Goal: Check status: Check status

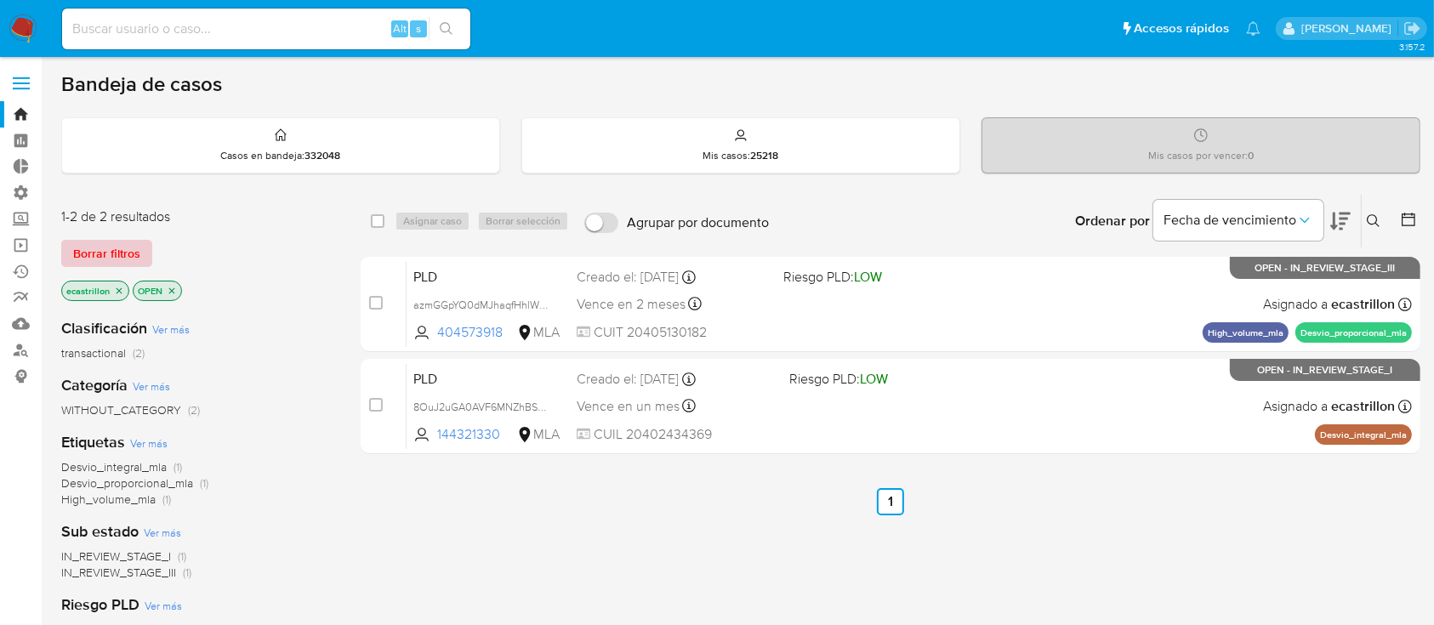
click at [105, 248] on span "Borrar filtros" at bounding box center [106, 253] width 67 height 24
click at [125, 255] on span "Borrar filtros" at bounding box center [106, 253] width 67 height 24
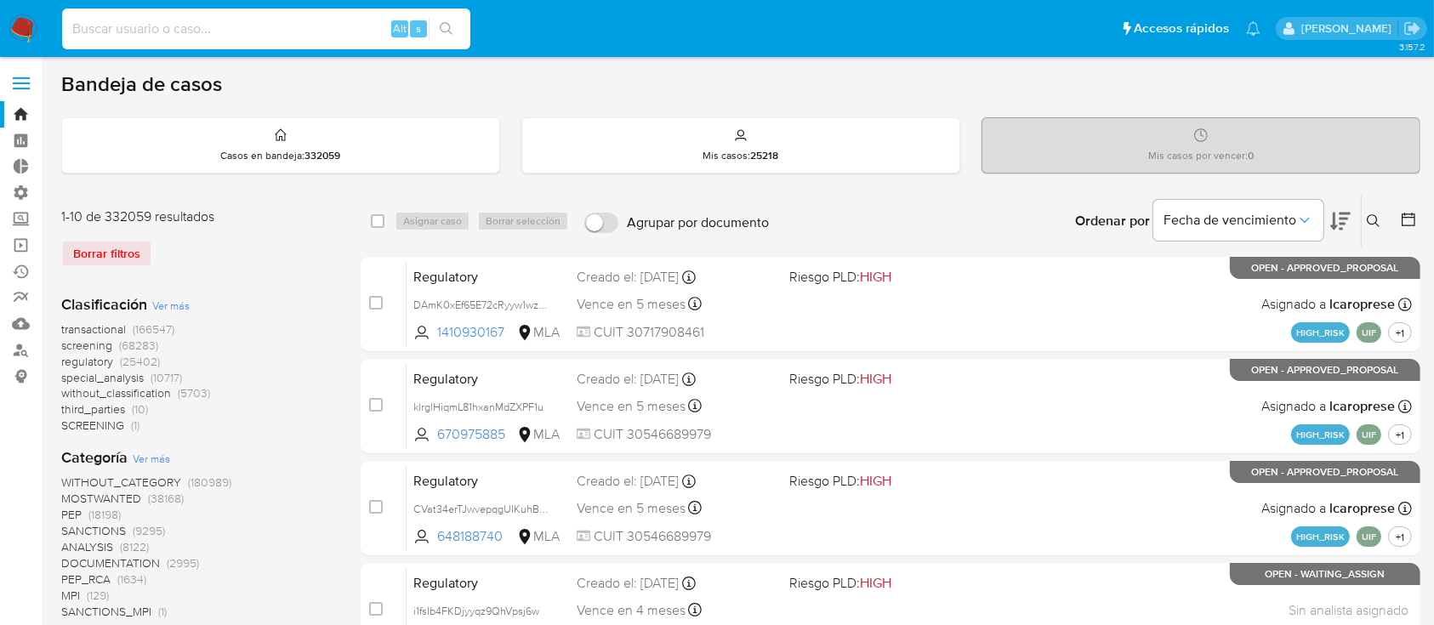
click at [145, 34] on input at bounding box center [266, 29] width 408 height 22
paste input "65000655"
type input "65000655"
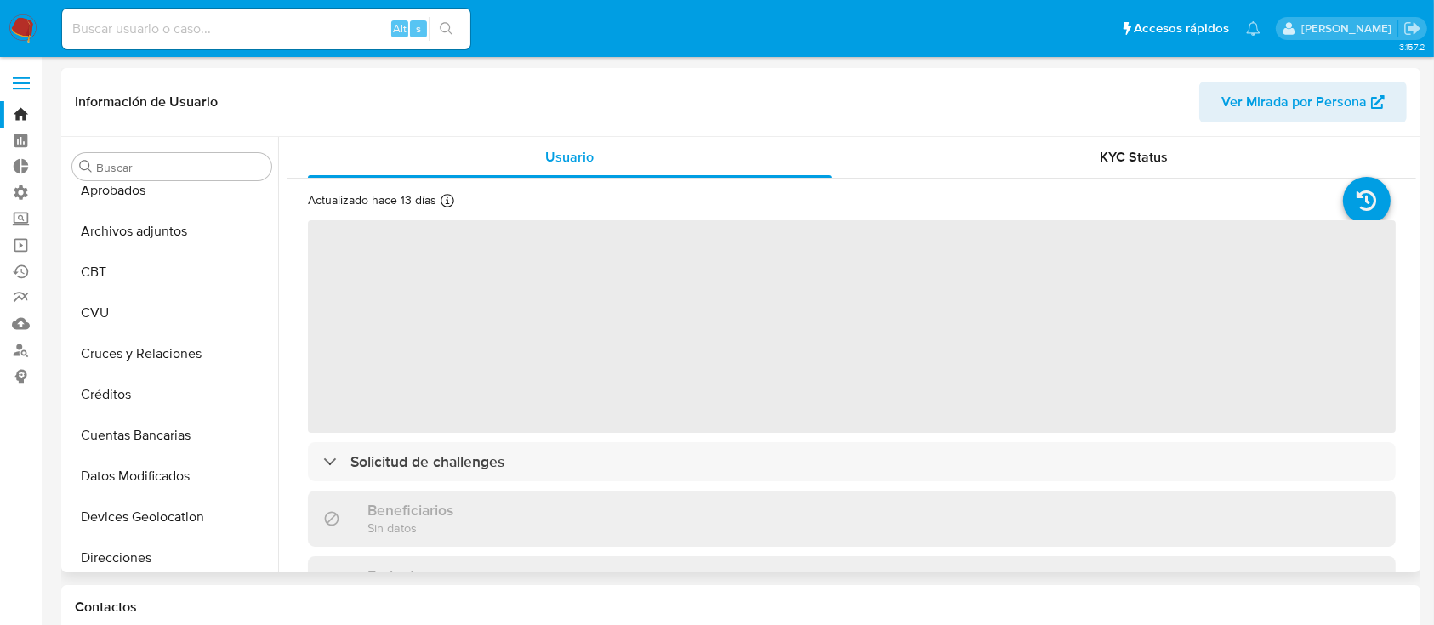
select select "10"
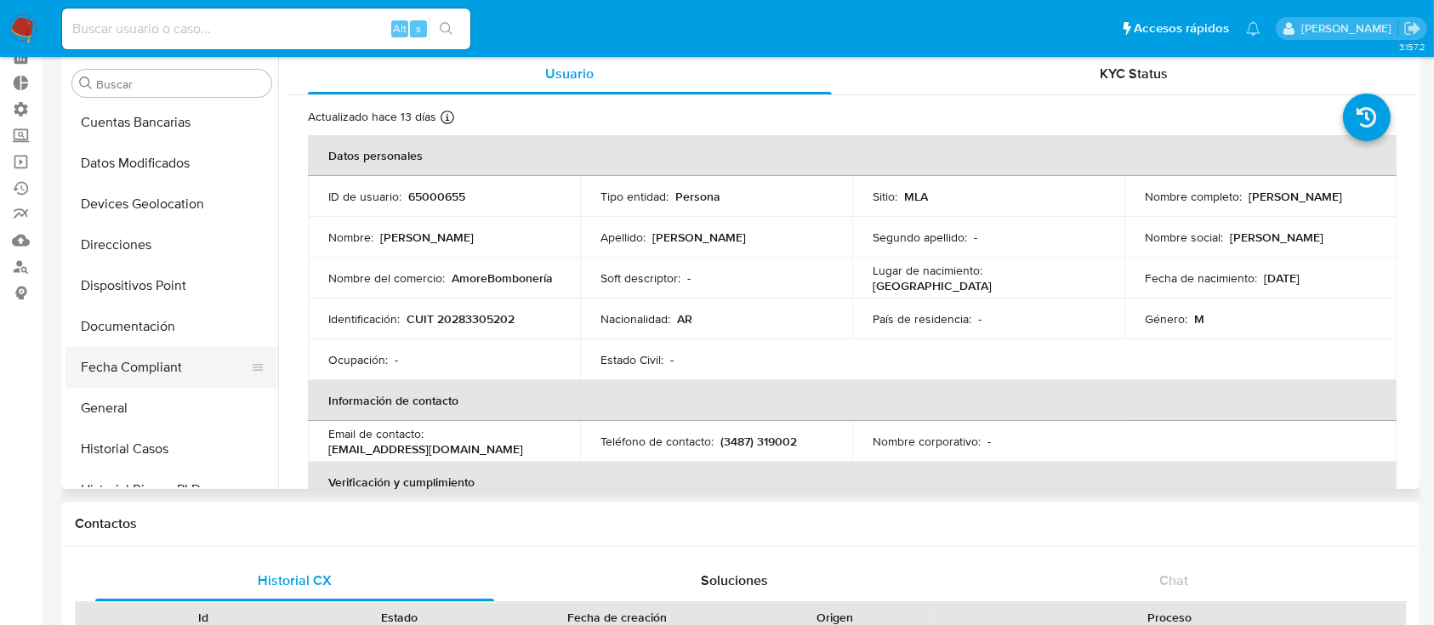
scroll to position [384, 0]
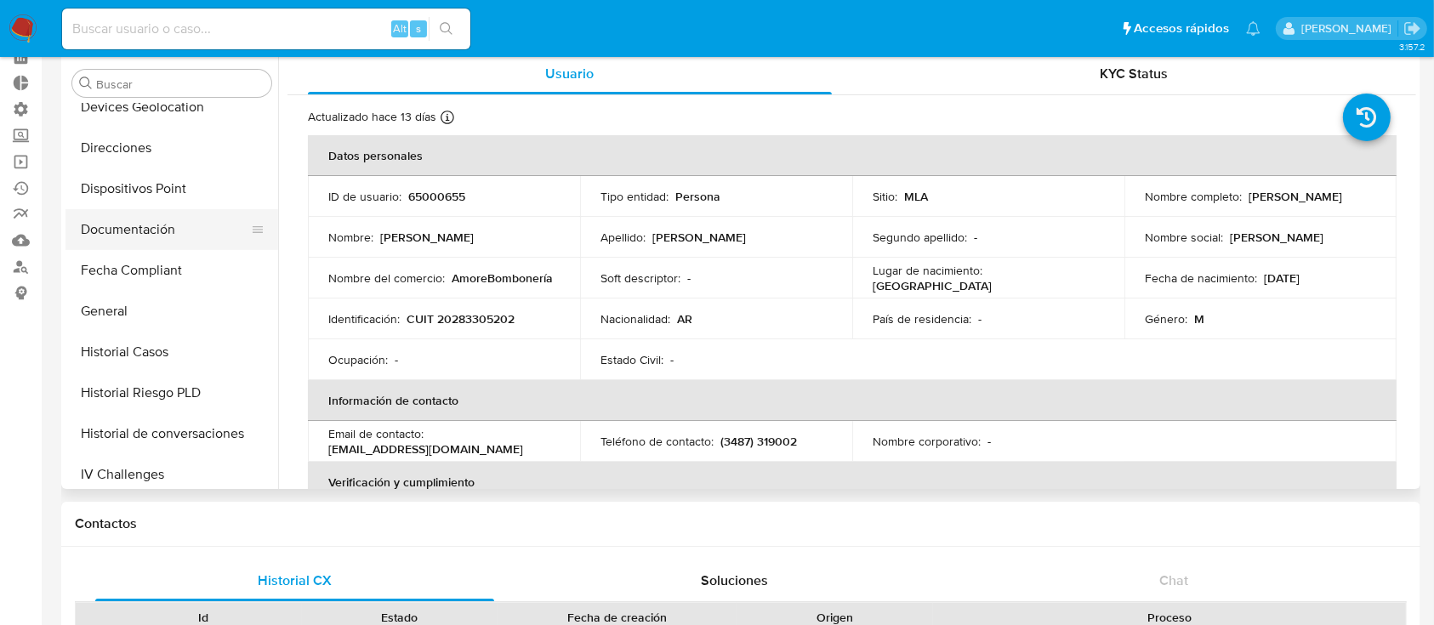
drag, startPoint x: 260, startPoint y: 347, endPoint x: 247, endPoint y: 217, distance: 130.7
click at [247, 217] on ul "Anticipos de dinero Aprobados Archivos adjuntos CBT CVU Cruces y Relaciones Cré…" at bounding box center [171, 295] width 213 height 383
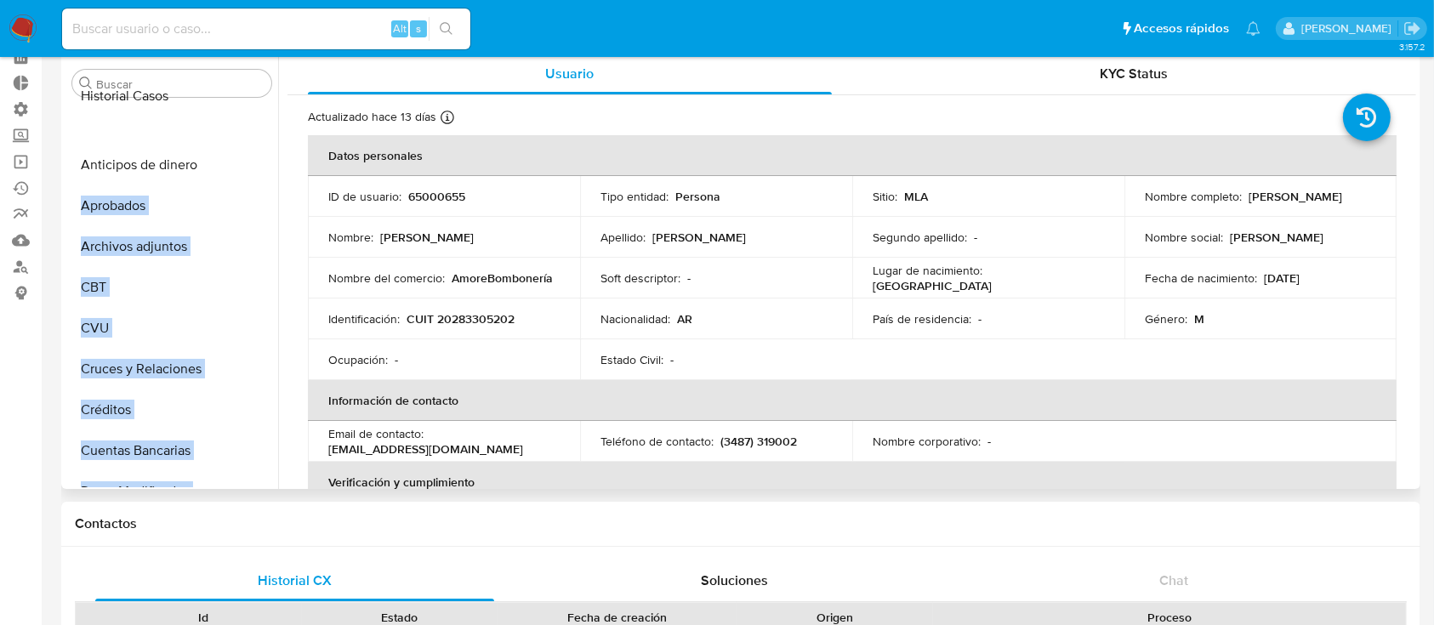
scroll to position [0, 0]
drag, startPoint x: 247, startPoint y: 350, endPoint x: 230, endPoint y: 133, distance: 217.5
click at [230, 133] on ul "Anticipos de dinero Aprobados Archivos adjuntos CBT CVU Cruces y Relaciones Cré…" at bounding box center [171, 295] width 213 height 383
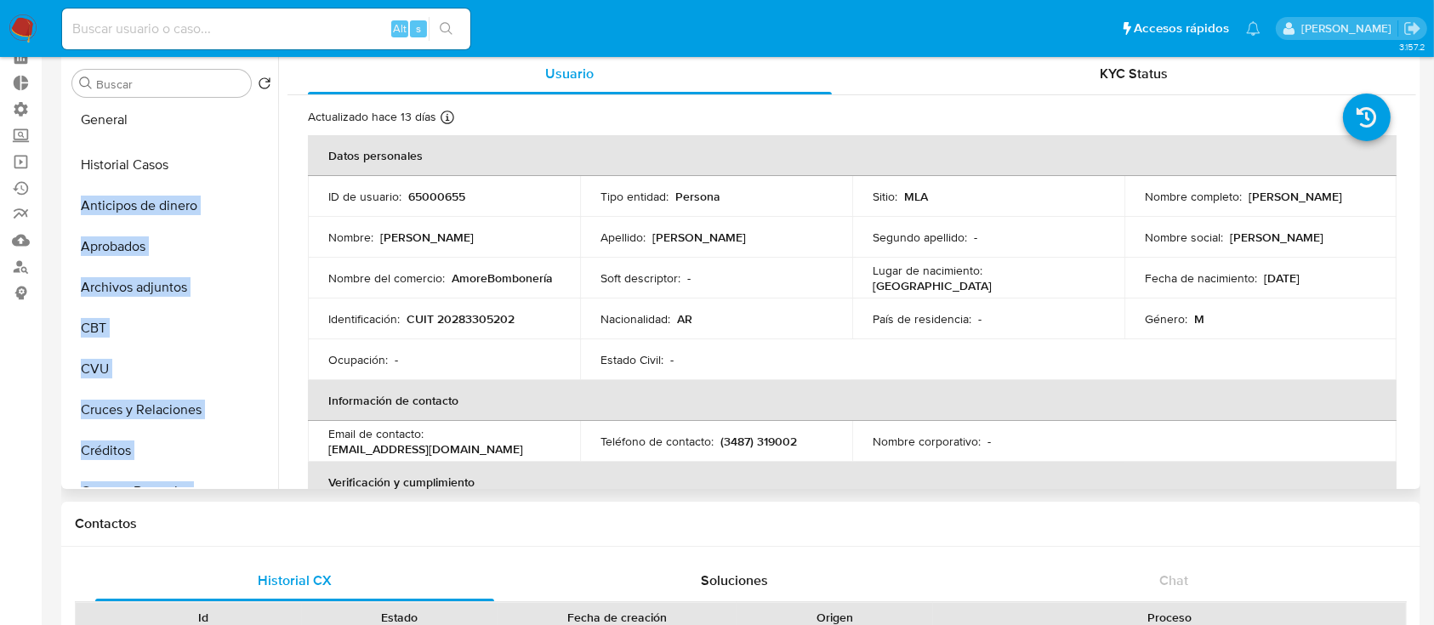
drag, startPoint x: 256, startPoint y: 450, endPoint x: 277, endPoint y: 119, distance: 331.4
click at [277, 119] on ul "Historial Casos Anticipos de dinero Aprobados Archivos adjuntos CBT CVU Cruces …" at bounding box center [171, 295] width 213 height 383
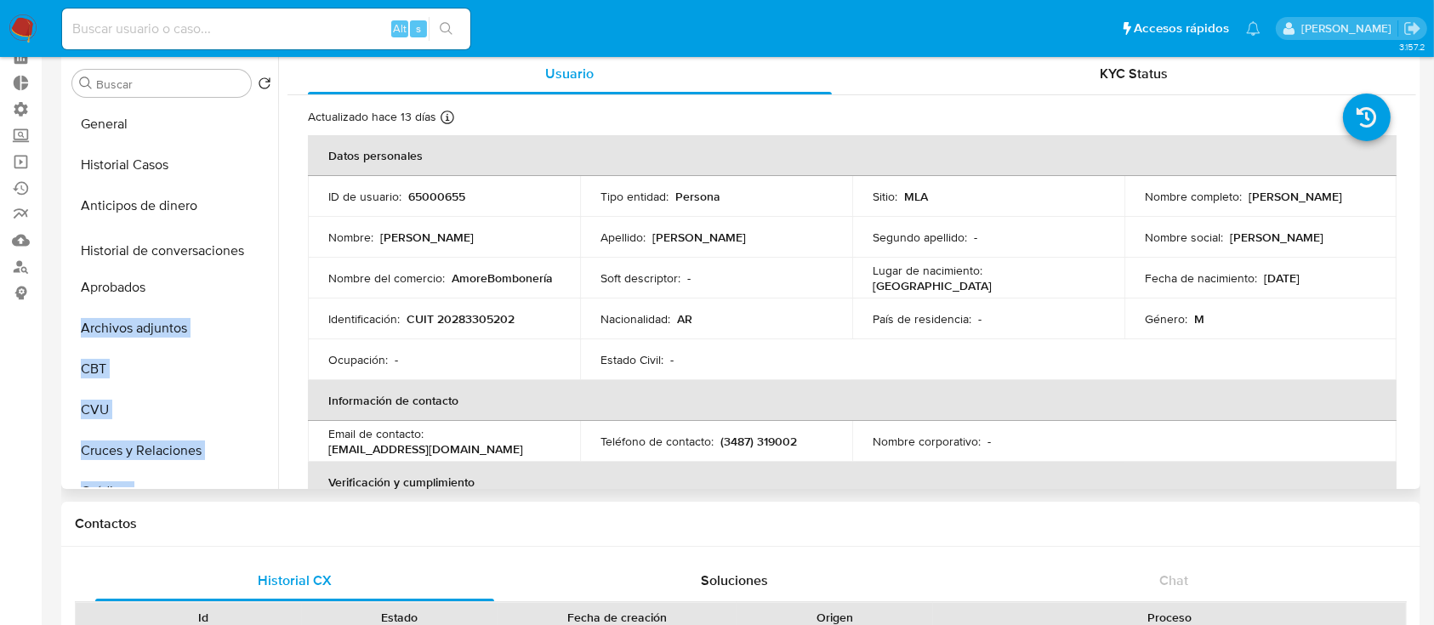
drag, startPoint x: 244, startPoint y: 399, endPoint x: 197, endPoint y: 252, distance: 154.4
click at [197, 252] on ul "General Historial Casos Anticipos de dinero Aprobados Archivos adjuntos CBT CVU…" at bounding box center [171, 295] width 213 height 383
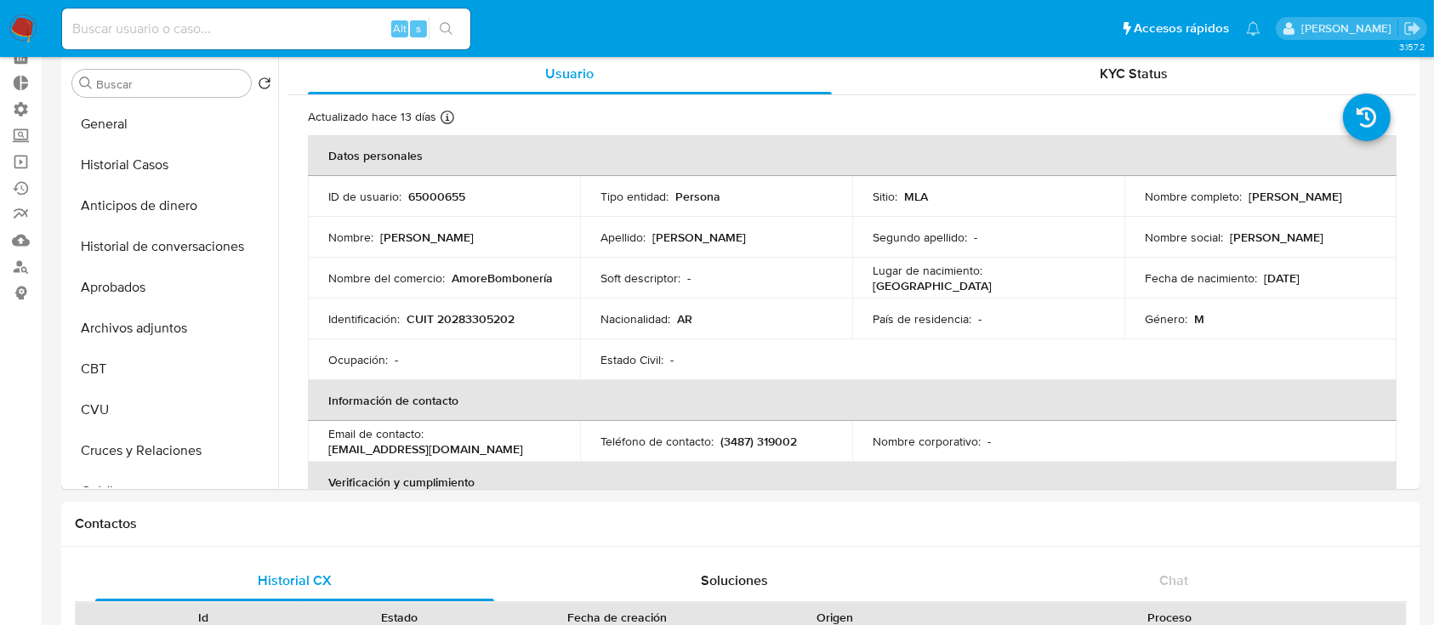
drag, startPoint x: 258, startPoint y: 326, endPoint x: 231, endPoint y: 187, distance: 141.2
click at [231, 187] on ul "General Historial Casos Anticipos de dinero Historial de conversaciones Aprobad…" at bounding box center [171, 295] width 213 height 383
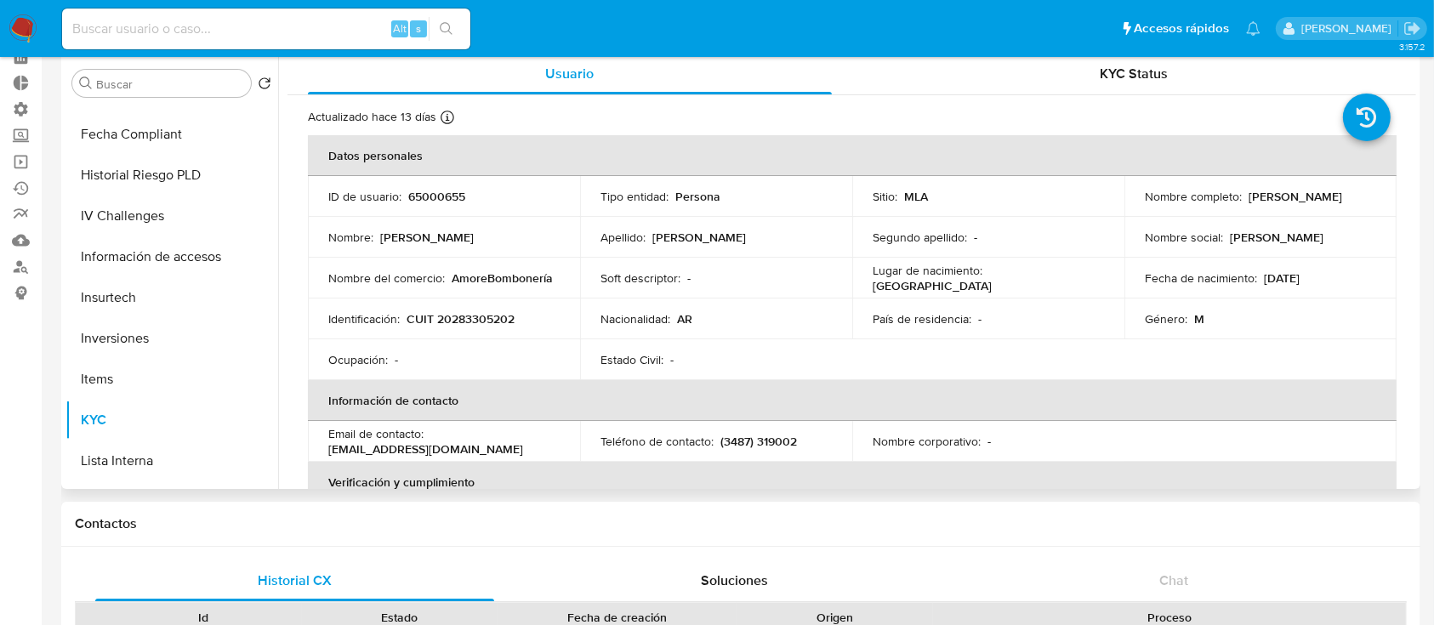
scroll to position [645, 0]
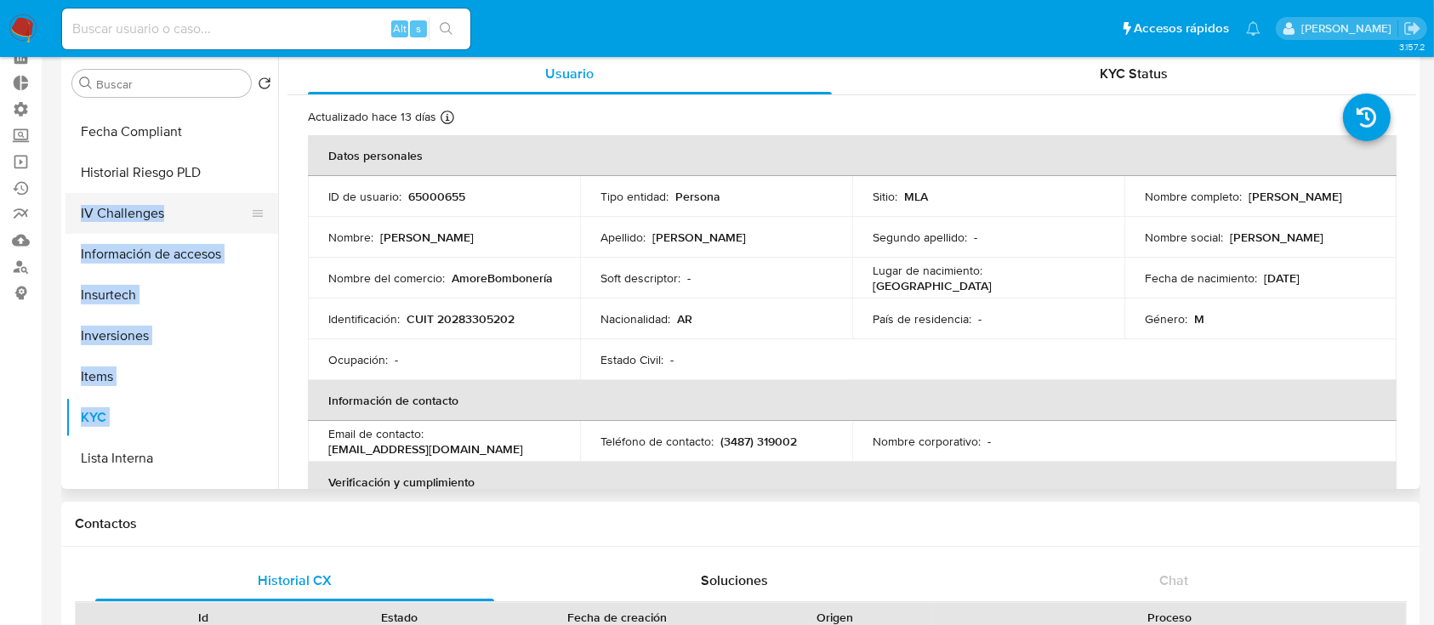
drag, startPoint x: 248, startPoint y: 430, endPoint x: 230, endPoint y: 198, distance: 232.8
click at [230, 198] on ul "General Historial Casos Anticipos de dinero Historial de conversaciones Aprobad…" at bounding box center [171, 295] width 213 height 383
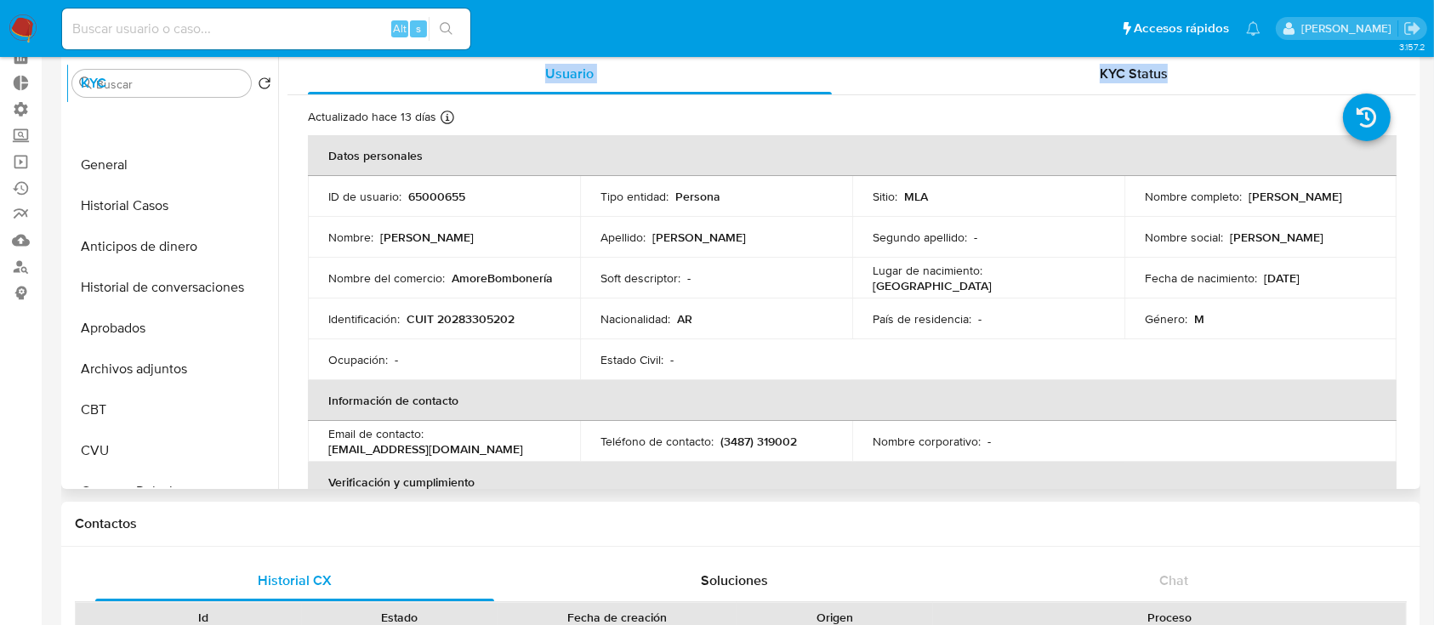
scroll to position [0, 0]
drag, startPoint x: 252, startPoint y: 412, endPoint x: 290, endPoint y: 157, distance: 257.9
click at [290, 157] on div "Buscar Volver al orden por defecto General Historial Casos Anticipos de dinero …" at bounding box center [740, 271] width 1350 height 435
click at [119, 105] on button "General" at bounding box center [164, 124] width 199 height 41
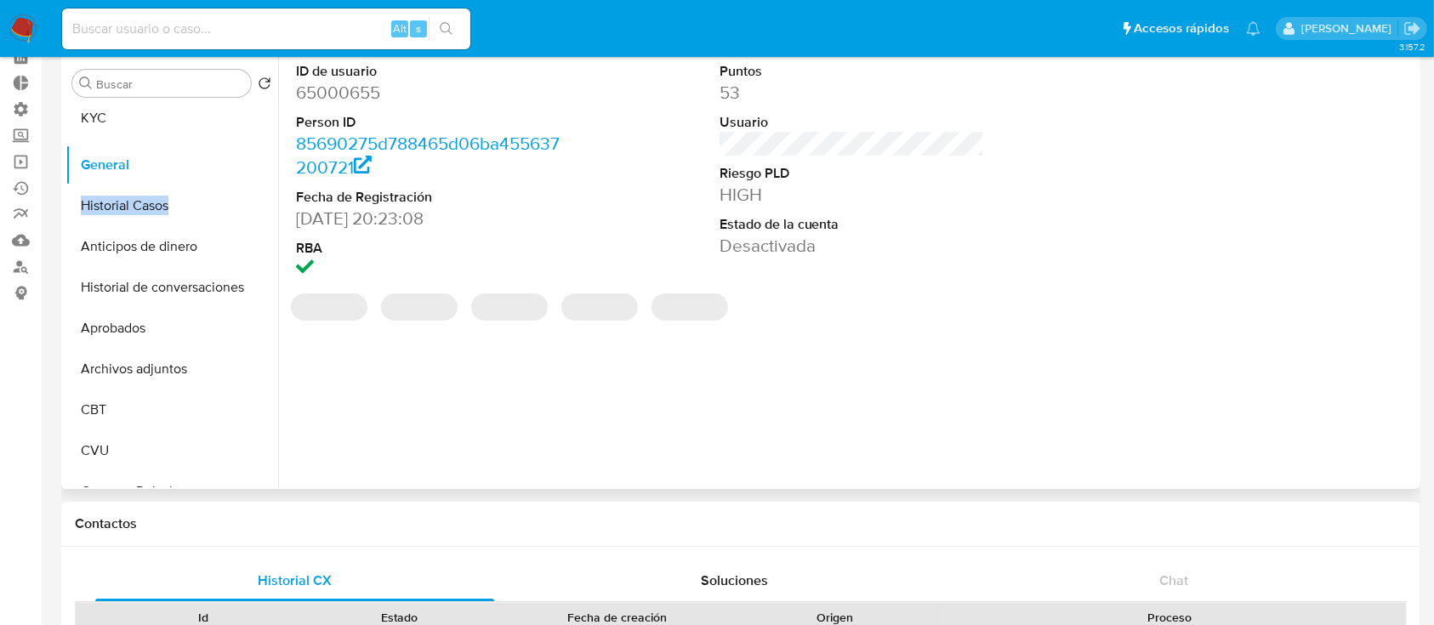
drag, startPoint x: 249, startPoint y: 159, endPoint x: 227, endPoint y: 112, distance: 51.7
click at [227, 112] on ul "General KYC Historial Casos Anticipos de dinero Historial de conversaciones Apr…" at bounding box center [171, 295] width 213 height 383
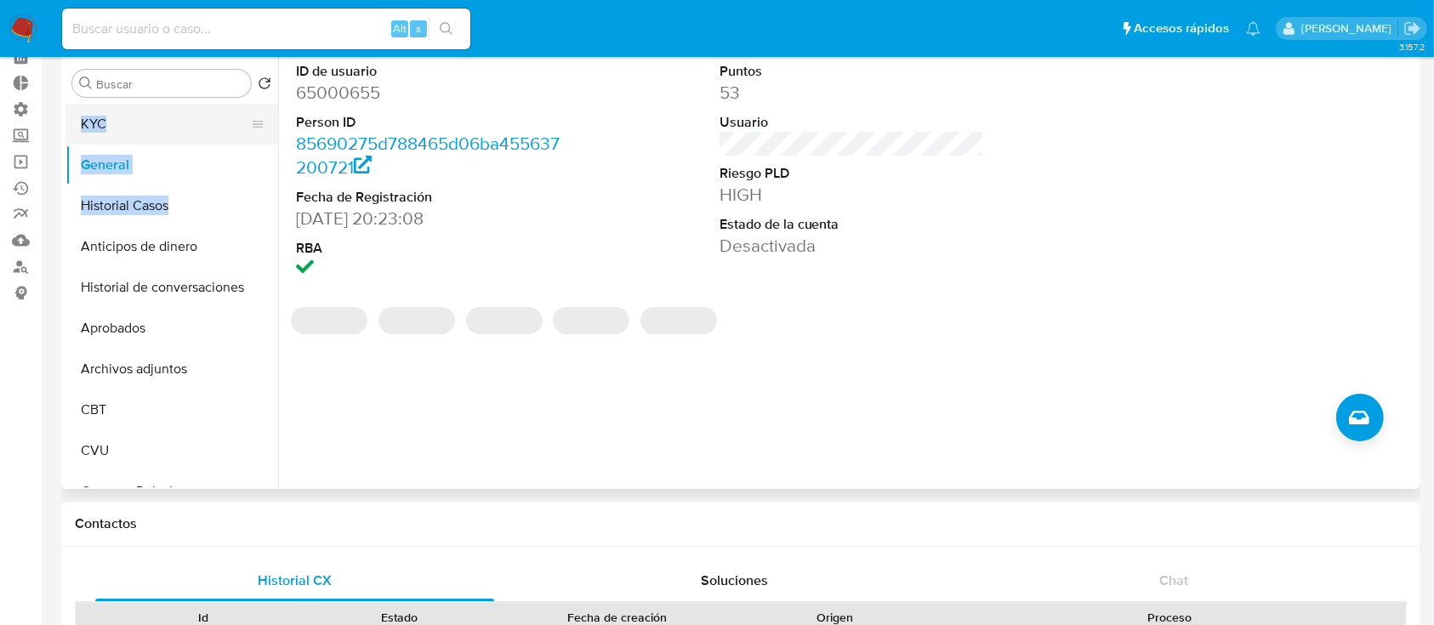
click at [178, 119] on button "KYC" at bounding box center [164, 124] width 199 height 41
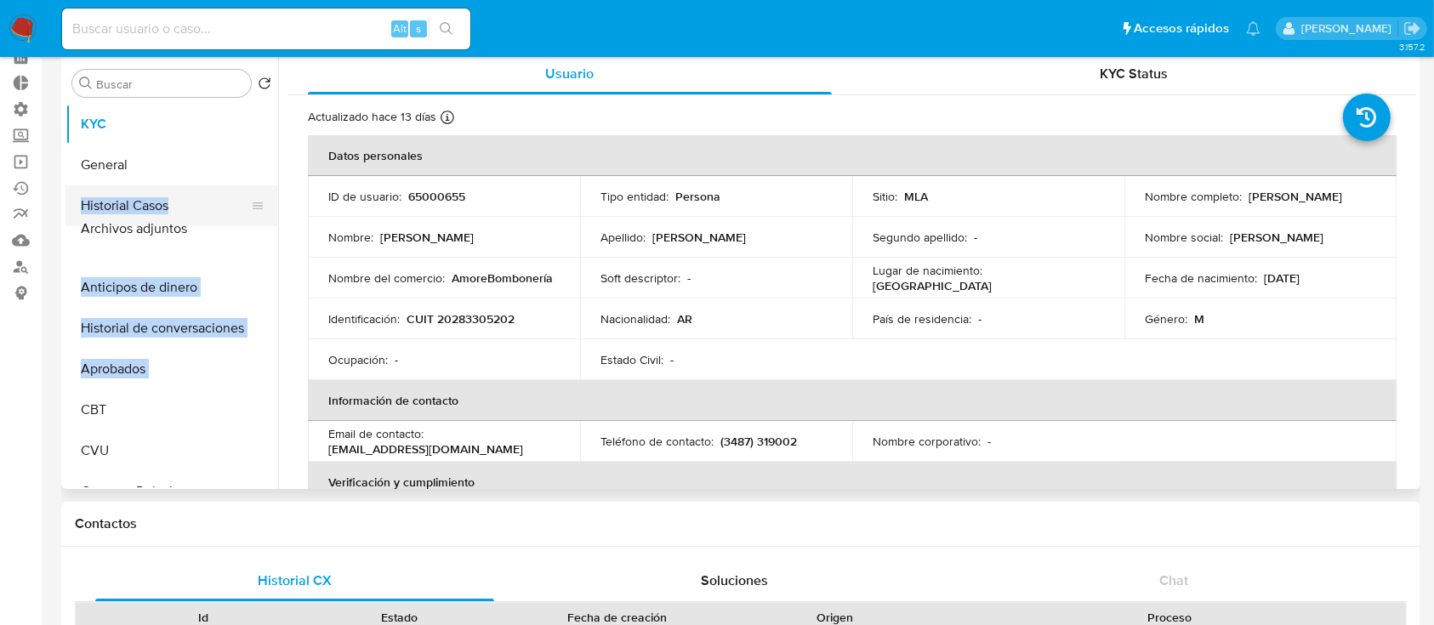
drag, startPoint x: 256, startPoint y: 362, endPoint x: 212, endPoint y: 222, distance: 147.1
click at [212, 222] on ul "KYC General Historial Casos Anticipos de dinero Historial de conversaciones Apr…" at bounding box center [171, 295] width 213 height 383
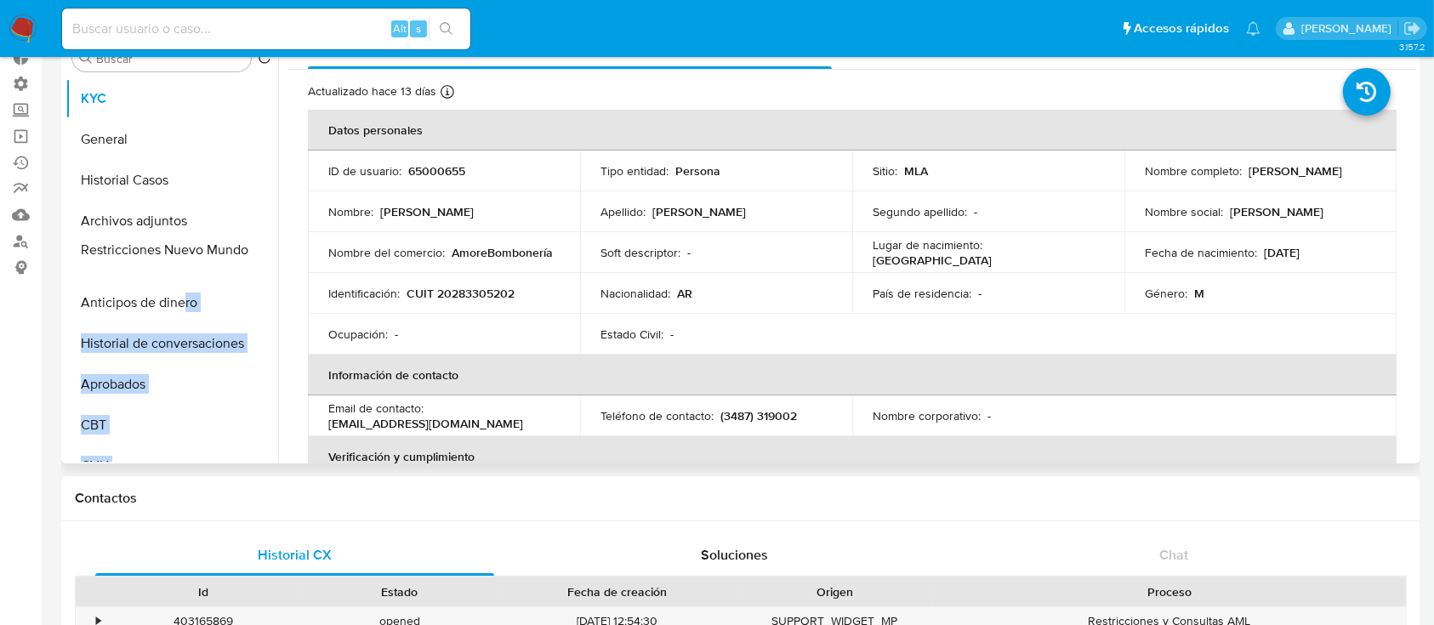
drag, startPoint x: 255, startPoint y: 398, endPoint x: 182, endPoint y: 247, distance: 167.3
click at [182, 247] on ul "KYC General Historial Casos Archivos adjuntos Anticipos de dinero Historial de …" at bounding box center [171, 269] width 213 height 383
